Goal: Information Seeking & Learning: Learn about a topic

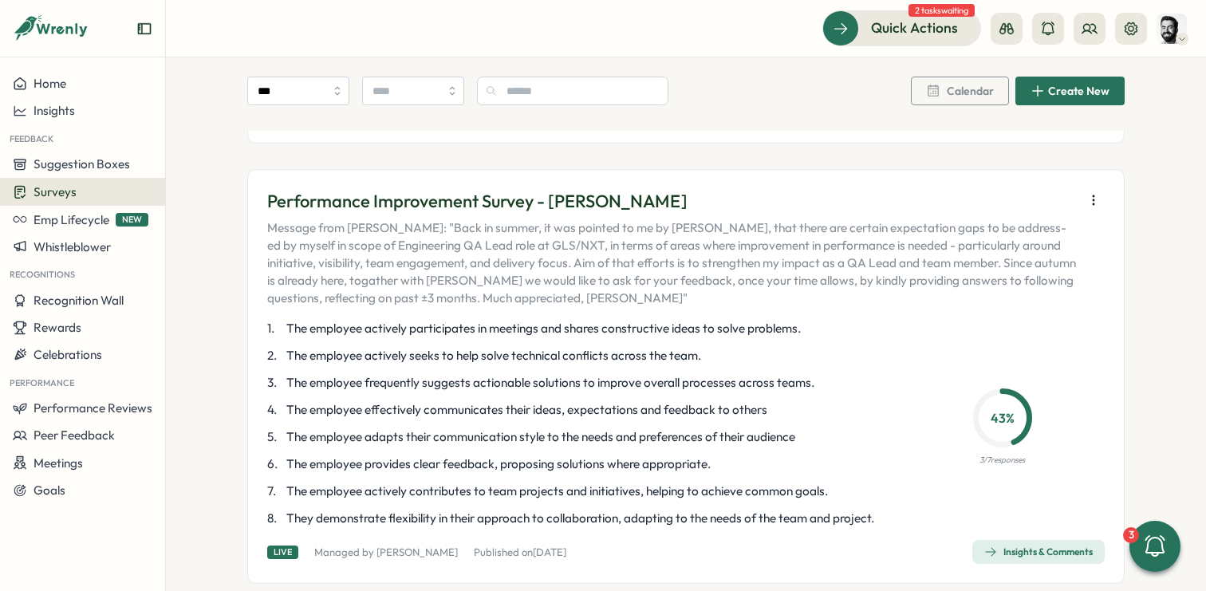
scroll to position [399, 0]
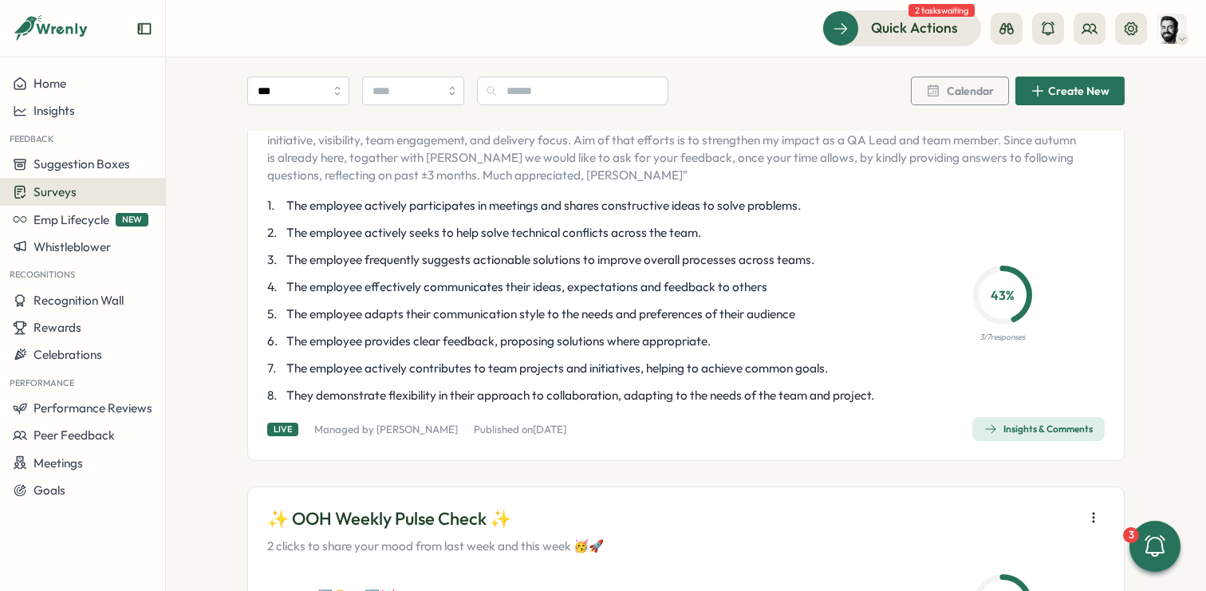
click at [997, 425] on div "Insights & Comments" at bounding box center [1038, 429] width 108 height 13
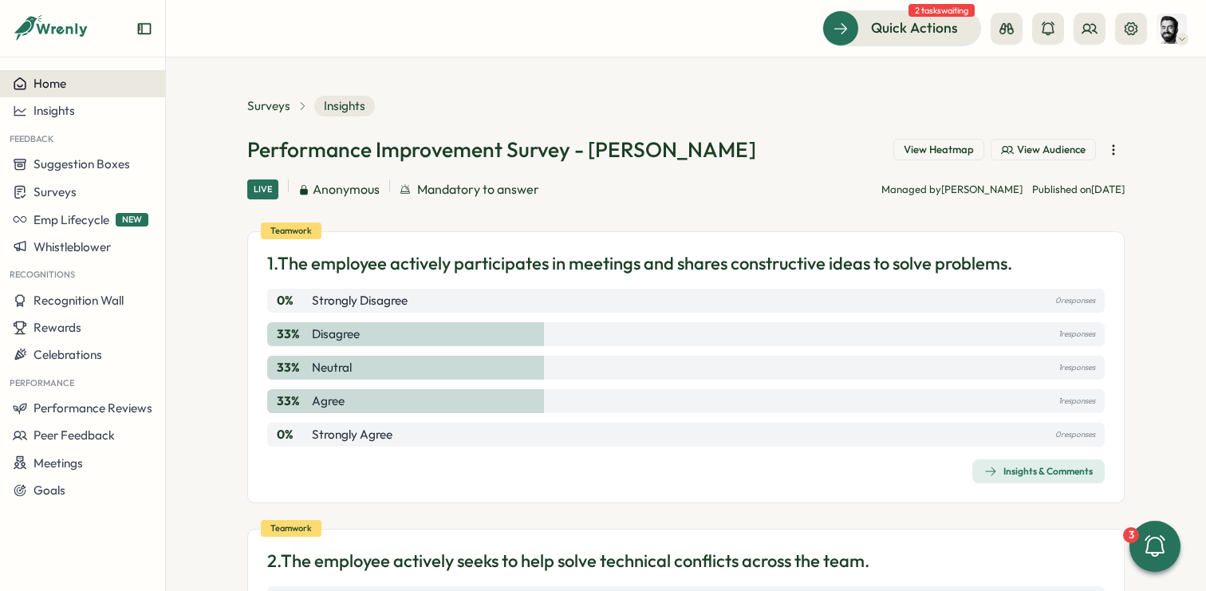
click at [38, 80] on span "Home" at bounding box center [50, 83] width 33 height 15
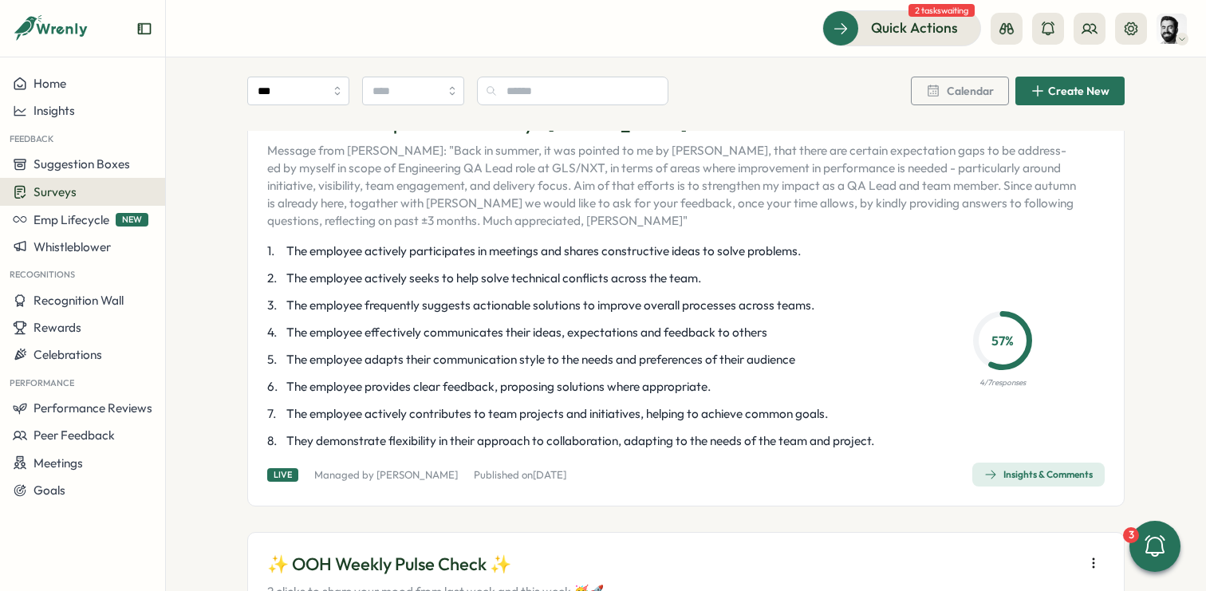
scroll to position [369, 0]
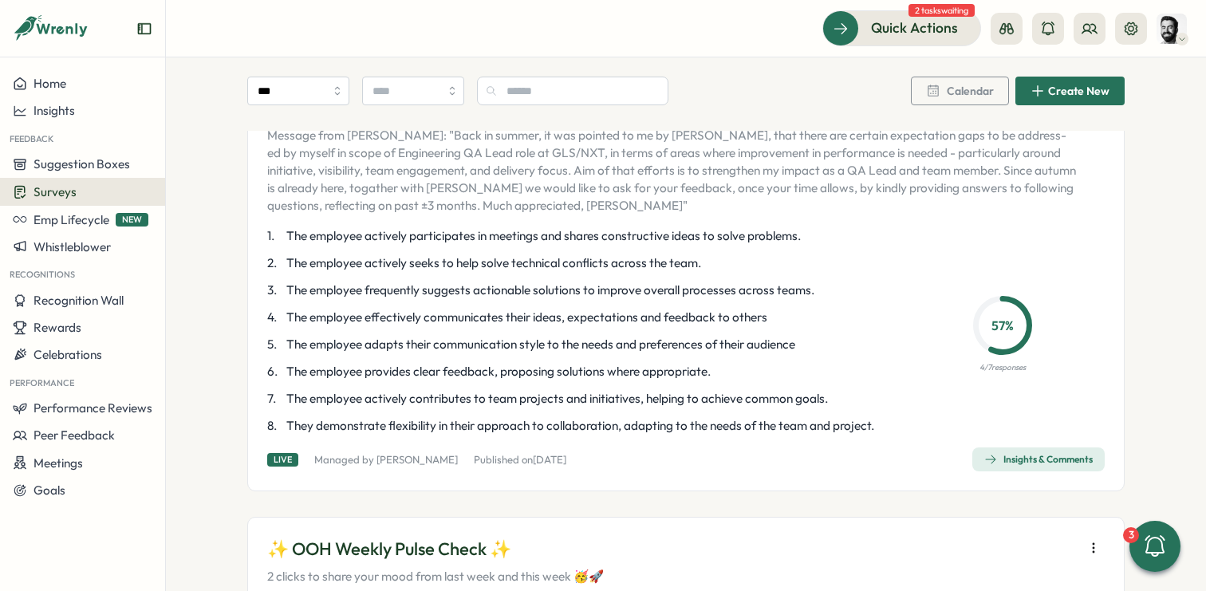
click at [1038, 459] on div "Insights & Comments" at bounding box center [1038, 459] width 108 height 13
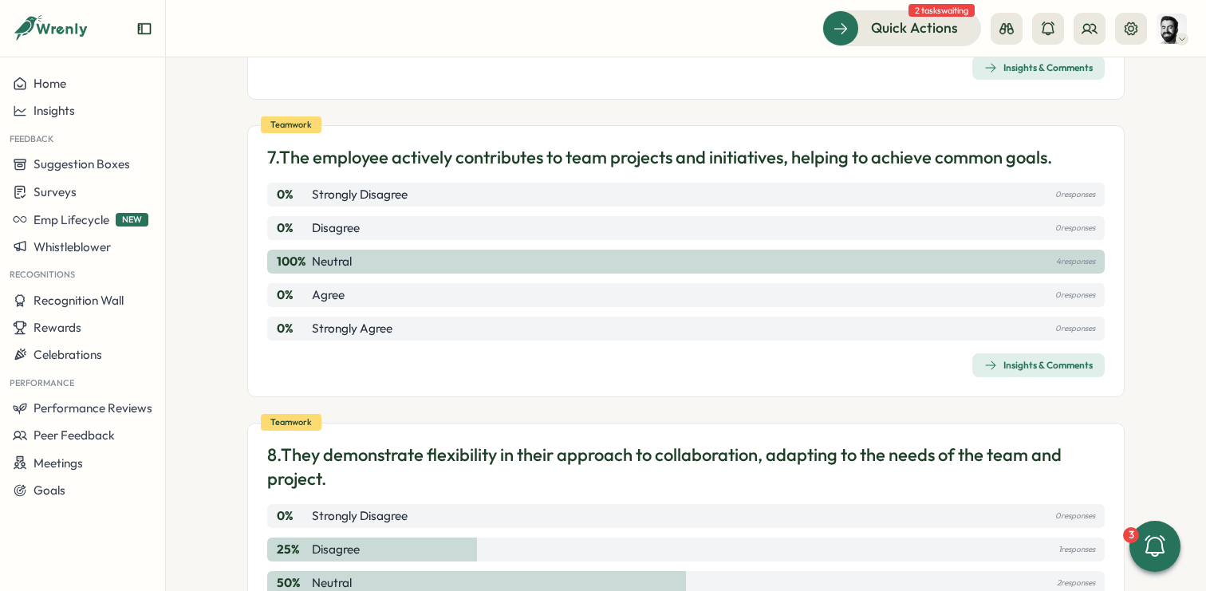
scroll to position [2057, 0]
